Goal: Task Accomplishment & Management: Manage account settings

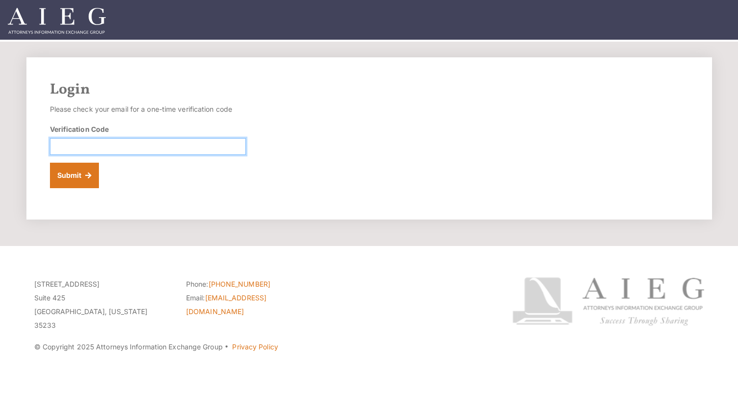
paste input "655381"
type input "655381"
click at [71, 180] on button "Submit" at bounding box center [74, 175] width 49 height 25
paste input "562260"
type input "562260"
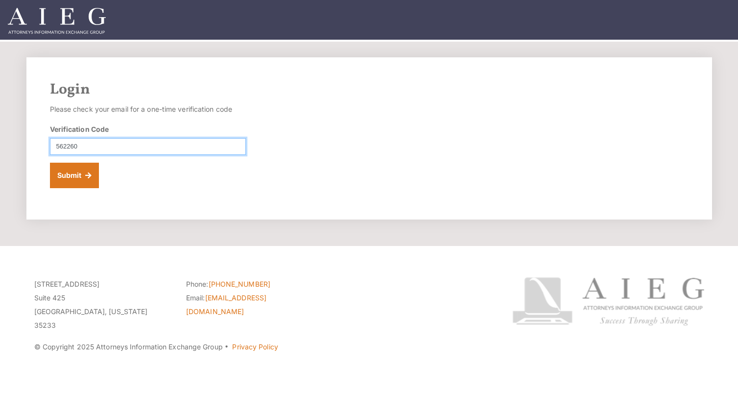
click at [74, 175] on button "Submit" at bounding box center [74, 175] width 49 height 25
paste input "533738"
type input "533738"
click at [74, 176] on button "Submit" at bounding box center [74, 175] width 49 height 25
paste input "241345"
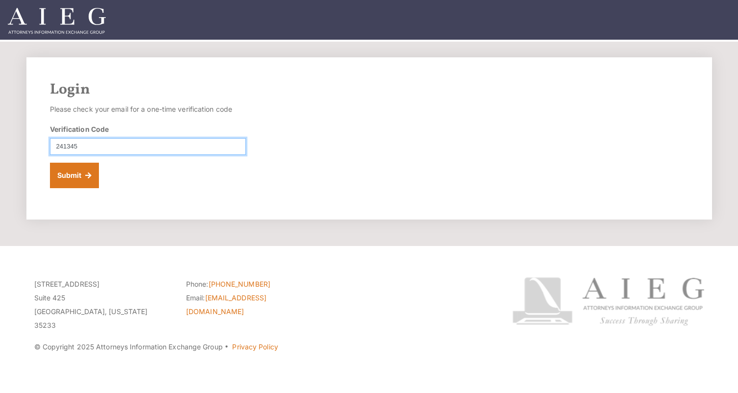
type input "241345"
click at [74, 175] on button "Submit" at bounding box center [74, 175] width 49 height 25
click at [75, 180] on button "Submit" at bounding box center [74, 175] width 49 height 25
click at [64, 19] on img at bounding box center [57, 21] width 98 height 26
